Goal: Transaction & Acquisition: Purchase product/service

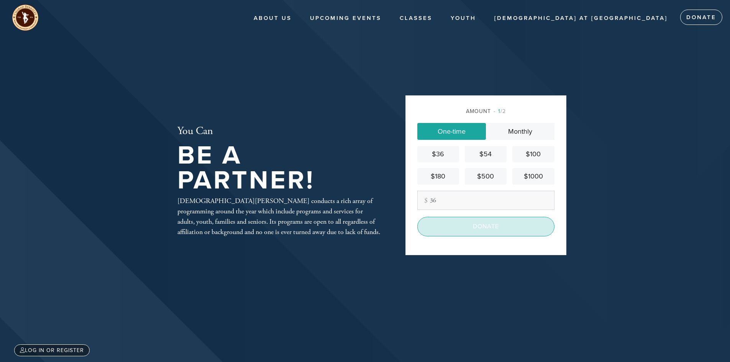
type input "36"
click at [470, 233] on input "Donate" at bounding box center [486, 226] width 137 height 19
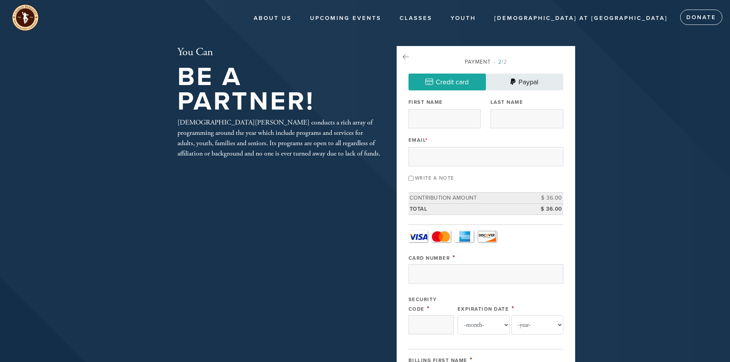
click at [523, 77] on link "Paypal" at bounding box center [524, 82] width 77 height 17
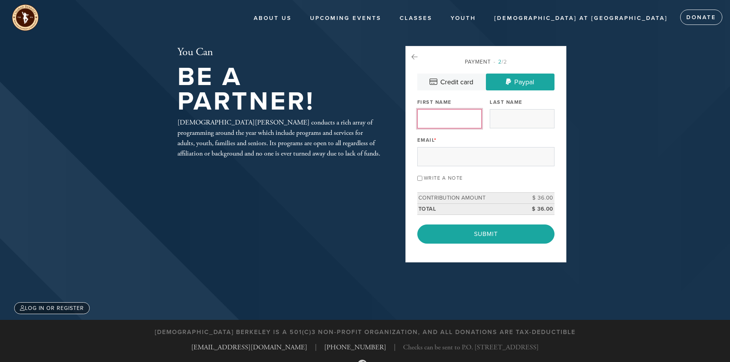
click at [457, 117] on input "First Name" at bounding box center [450, 118] width 64 height 19
type input "[PERSON_NAME]"
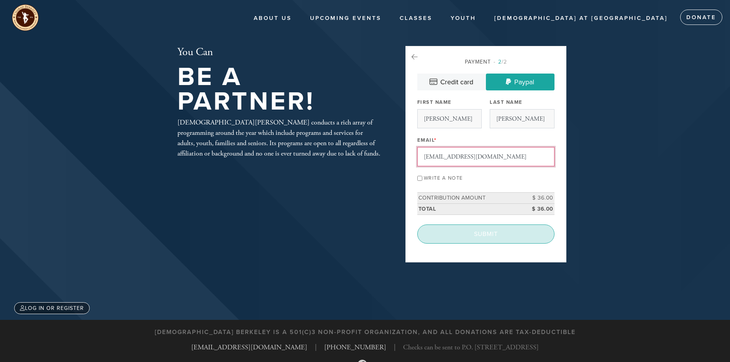
type input "[EMAIL_ADDRESS][DOMAIN_NAME]"
click at [491, 227] on input "Submit" at bounding box center [486, 234] width 137 height 19
